Goal: Find specific page/section: Find specific page/section

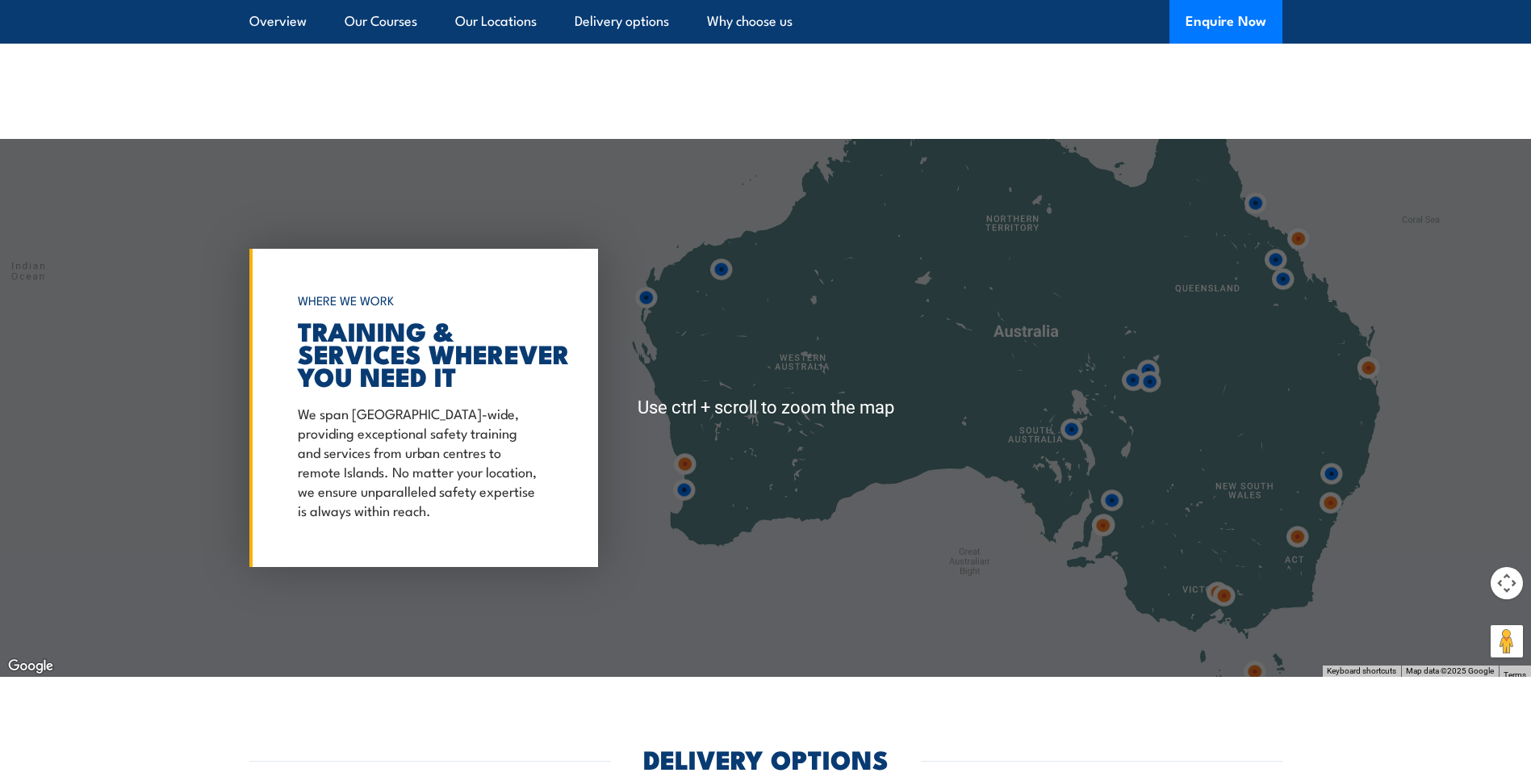
scroll to position [2503, 0]
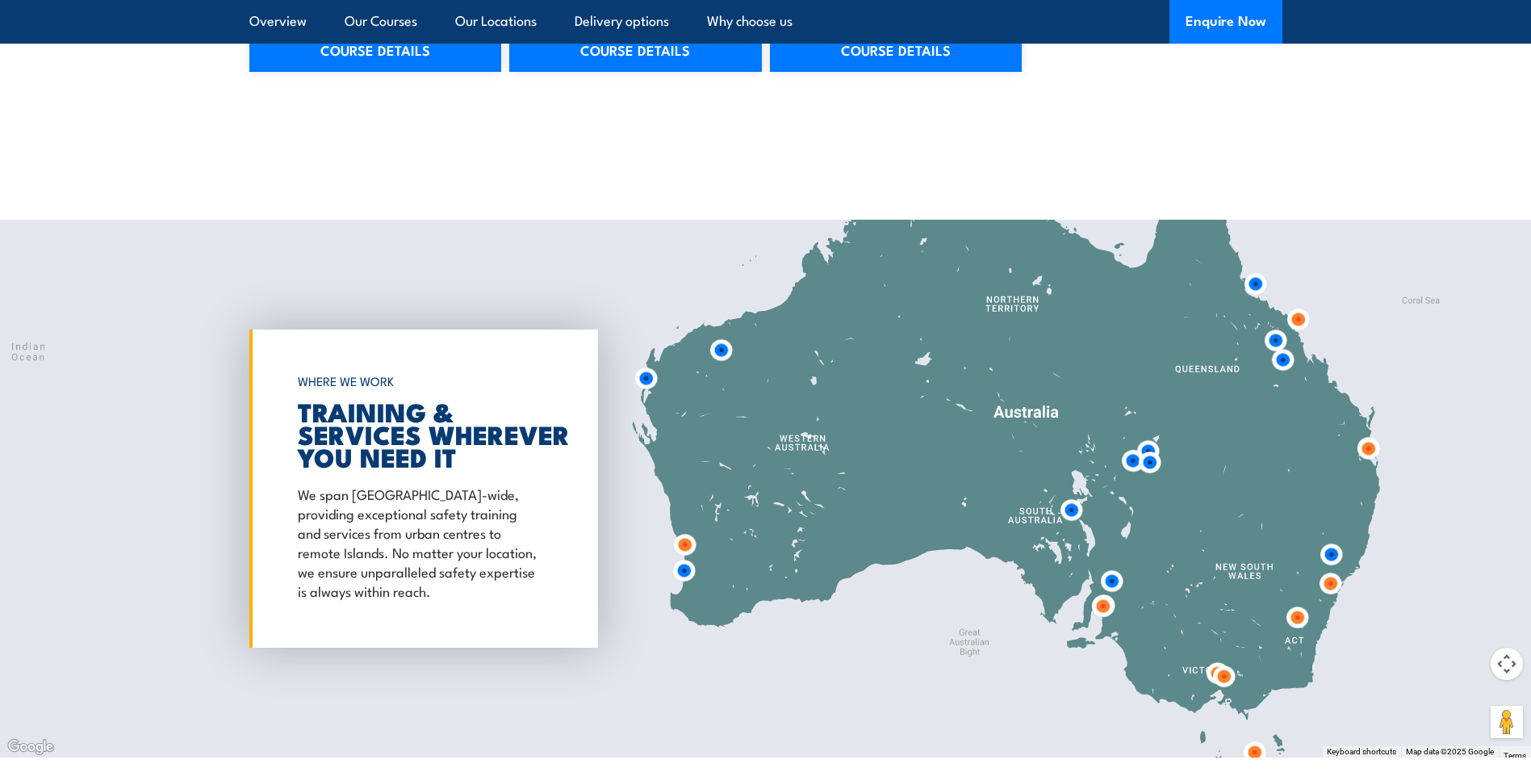
click at [643, 378] on img at bounding box center [646, 378] width 43 height 43
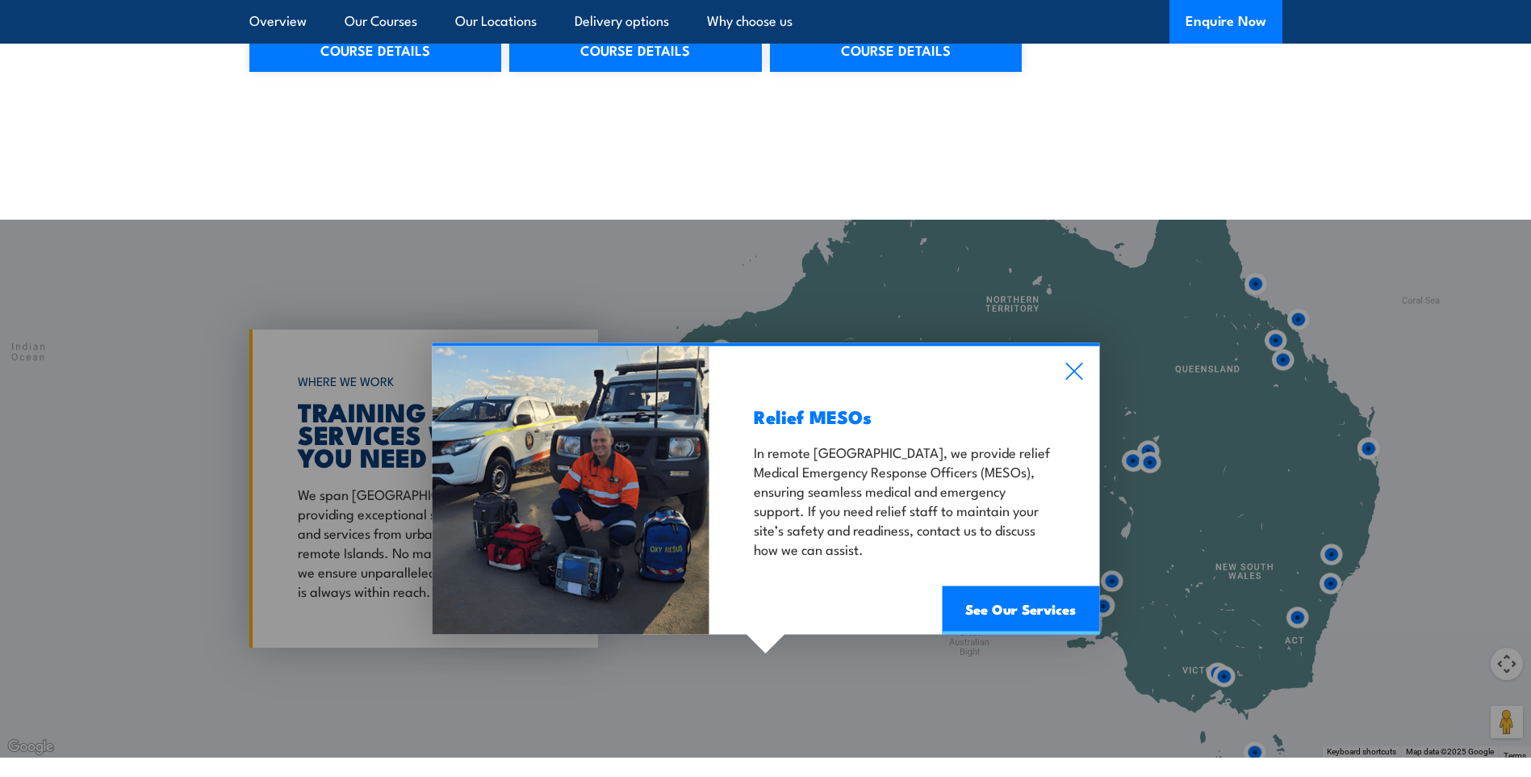
click at [1080, 364] on icon at bounding box center [1074, 371] width 19 height 18
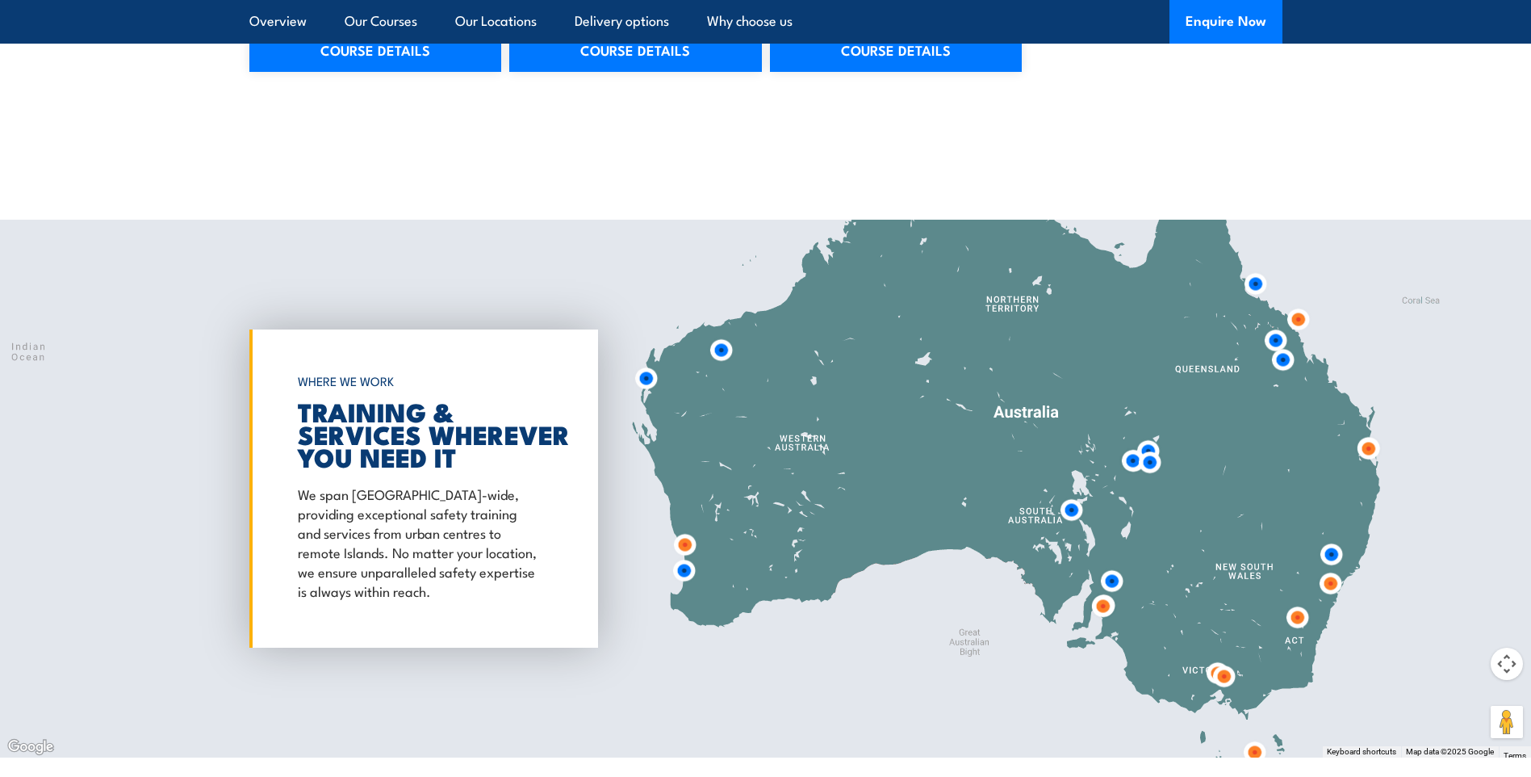
click at [688, 543] on img at bounding box center [685, 544] width 43 height 43
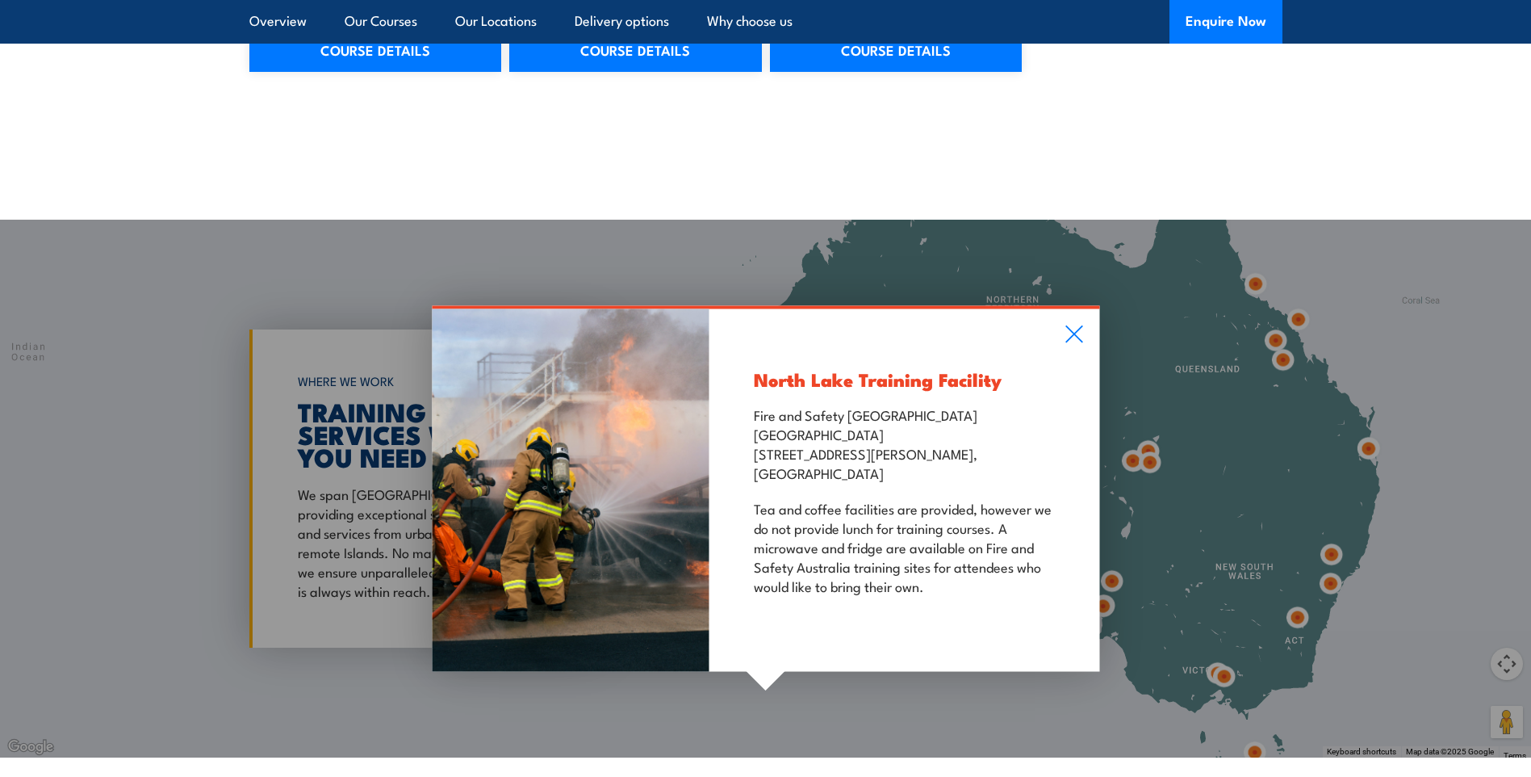
click at [1077, 333] on icon at bounding box center [1074, 334] width 19 height 18
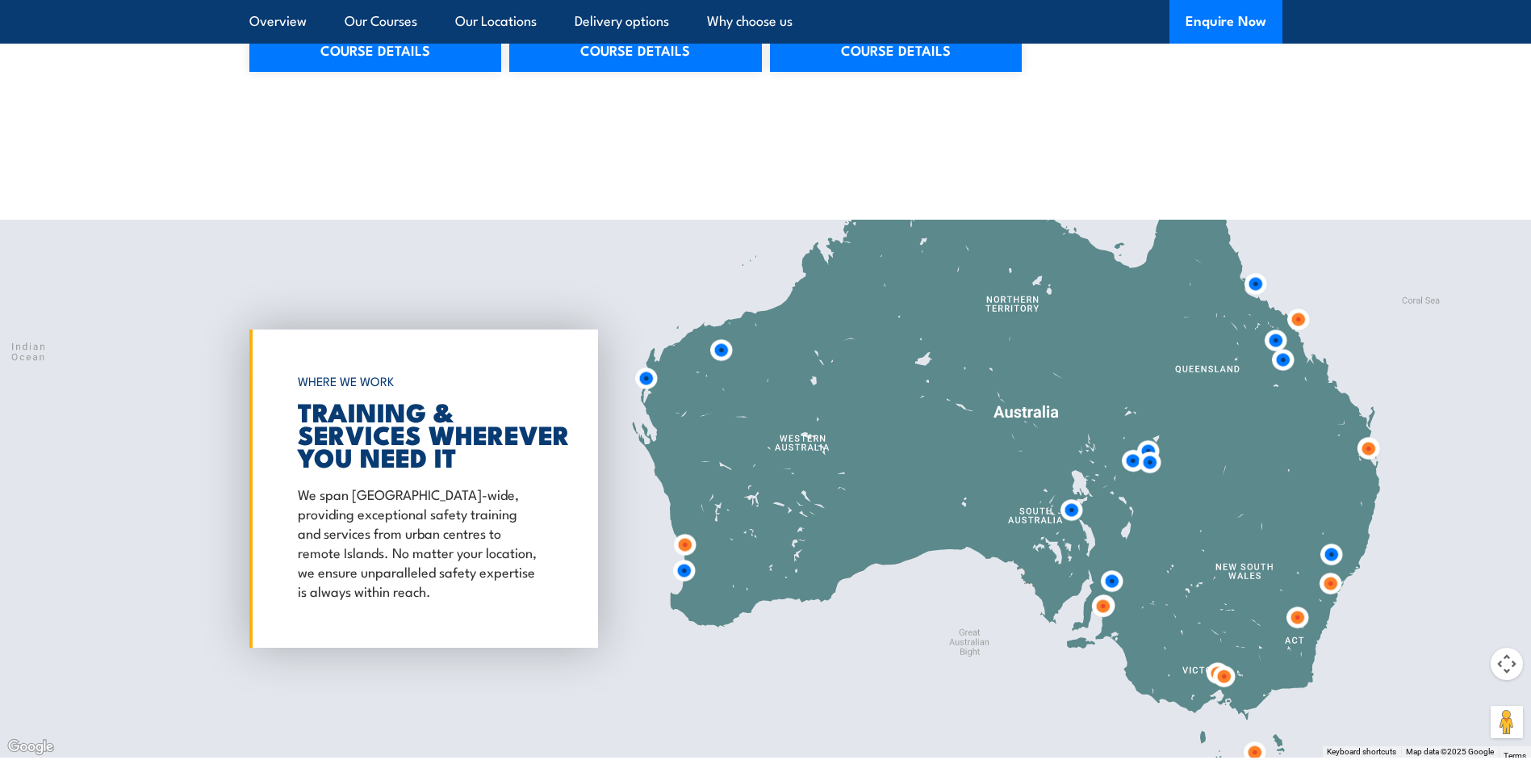
click at [681, 572] on img at bounding box center [684, 570] width 43 height 43
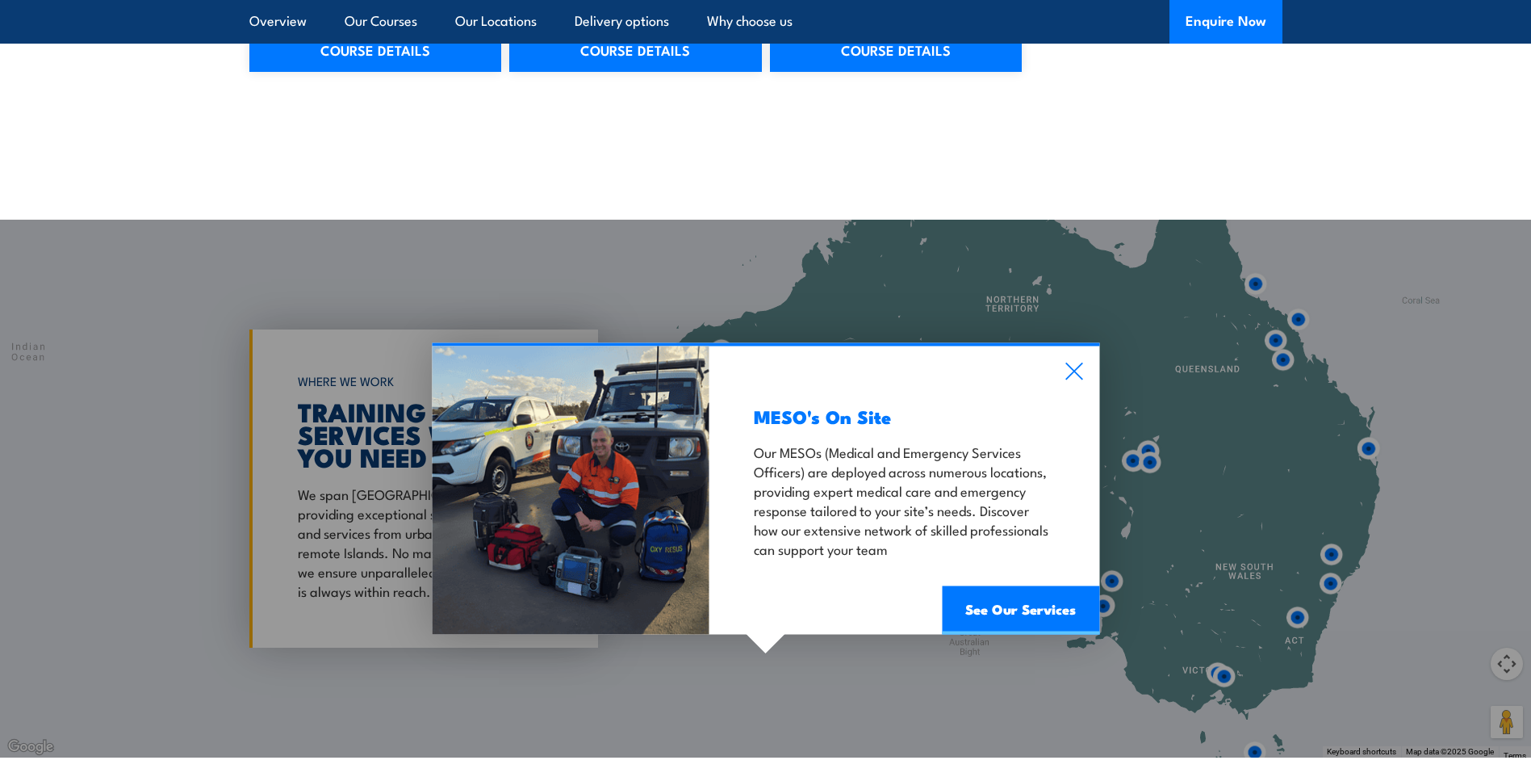
click at [1078, 362] on icon at bounding box center [1074, 371] width 19 height 18
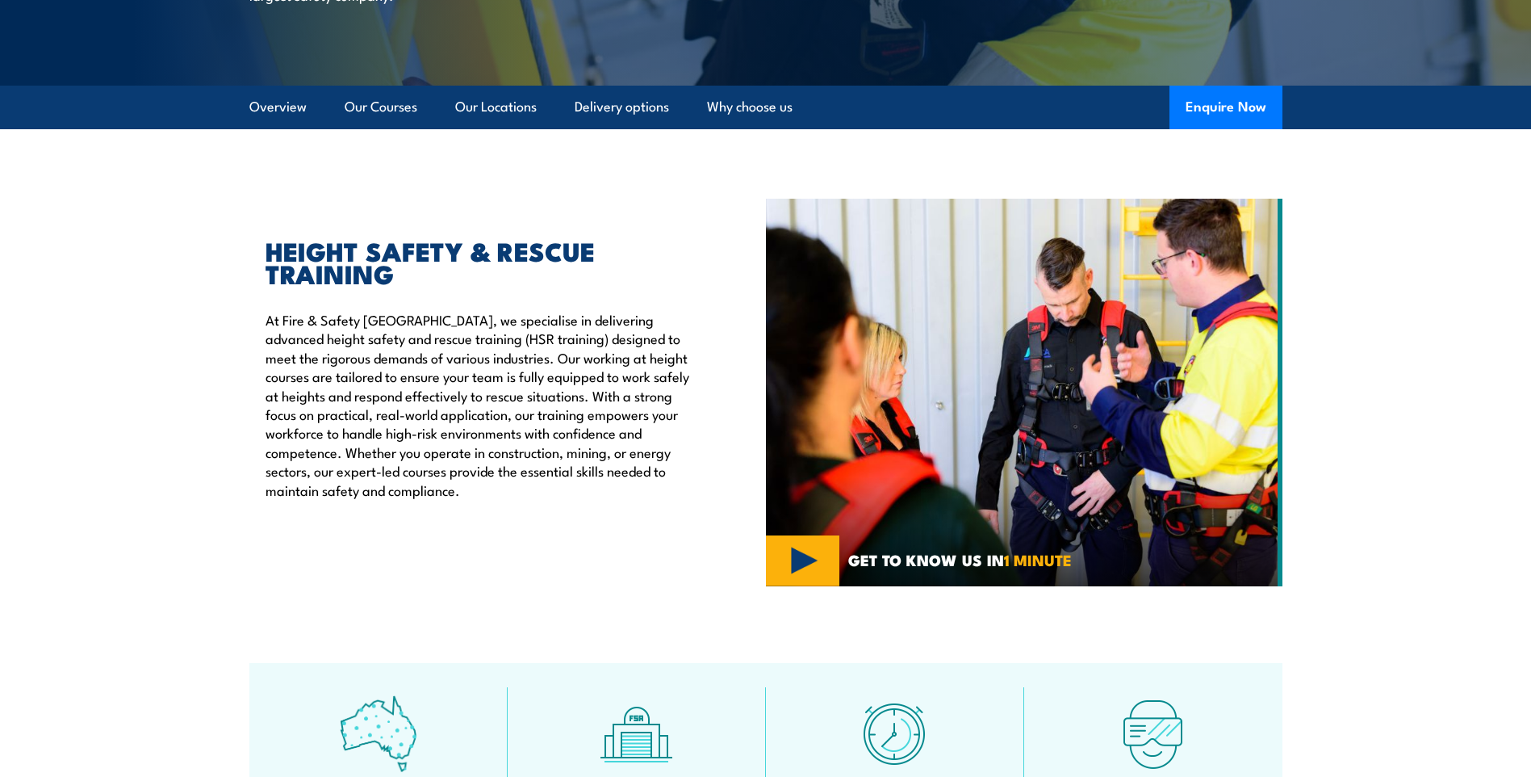
scroll to position [0, 0]
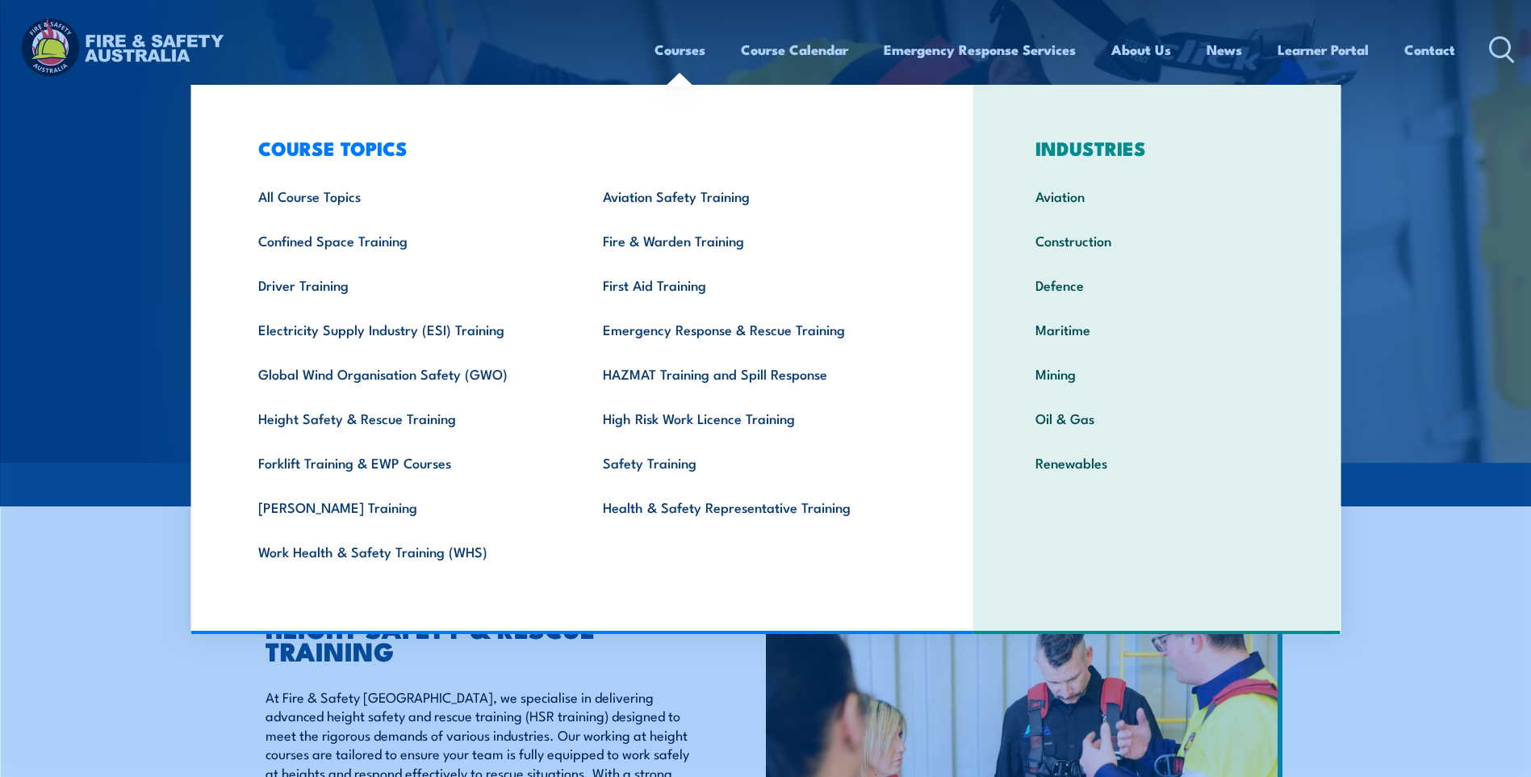
click at [678, 52] on link "Courses" at bounding box center [680, 49] width 51 height 43
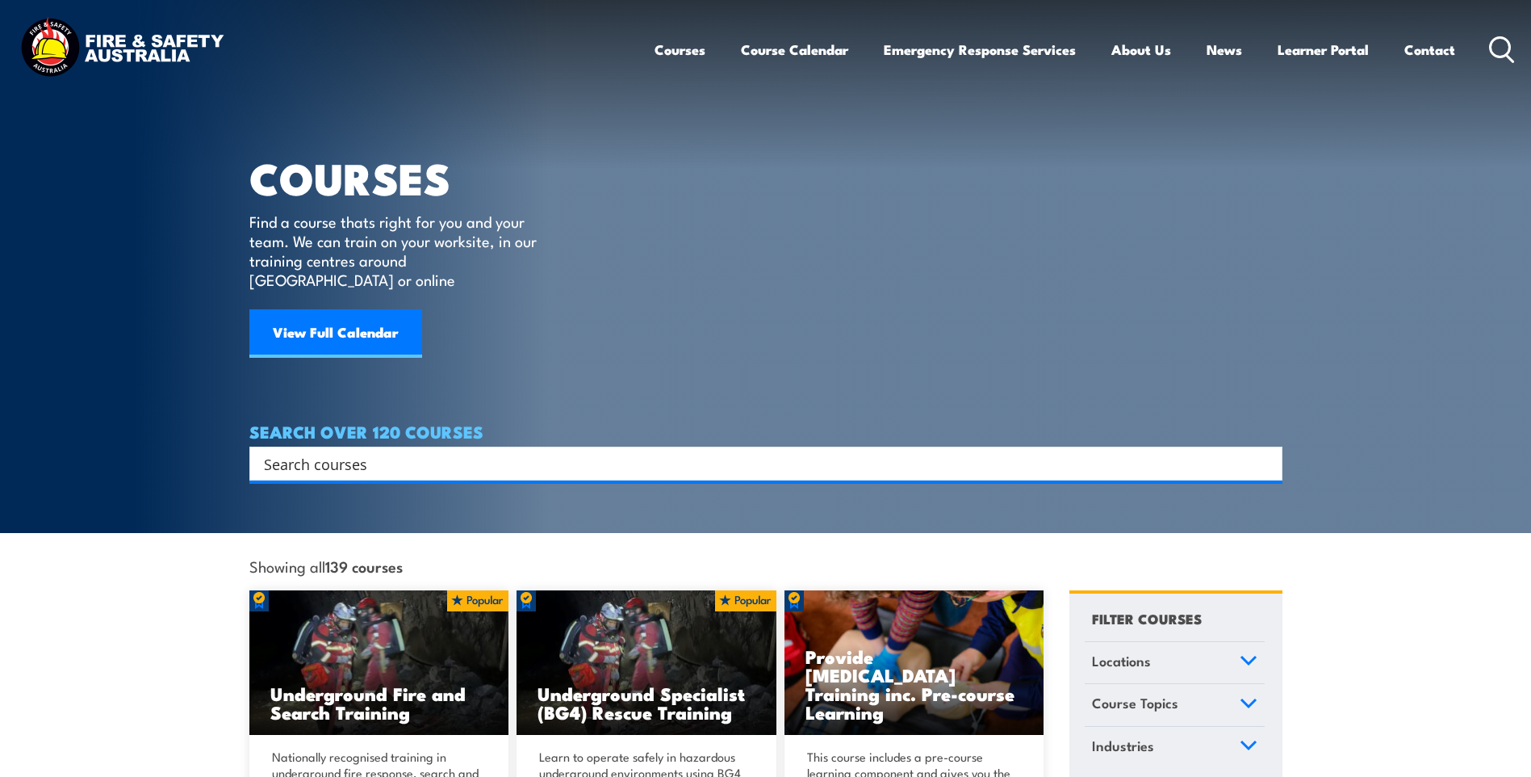
click at [450, 451] on input "Search input" at bounding box center [755, 463] width 983 height 24
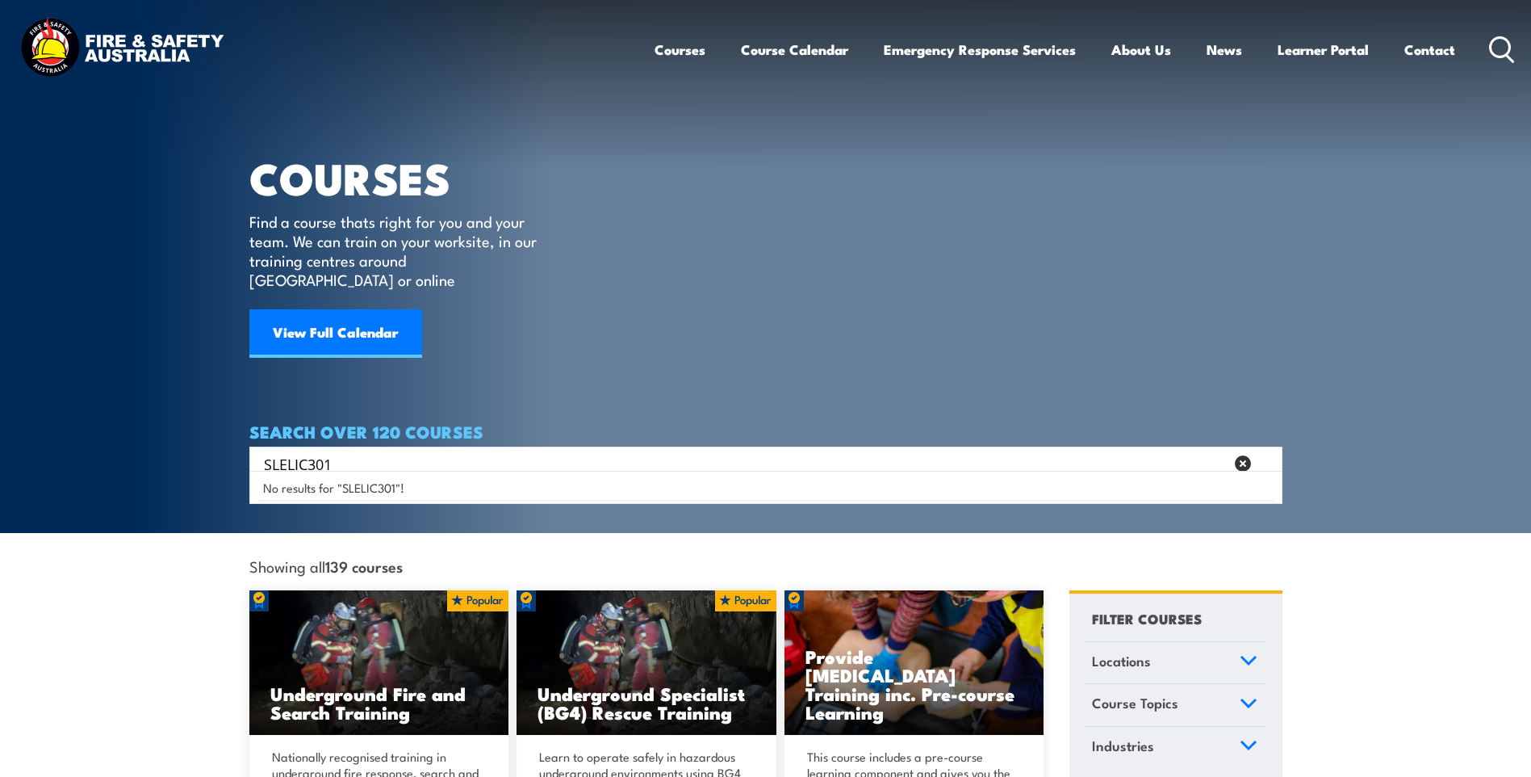
type input "SLELIC301"
